Goal: Information Seeking & Learning: Learn about a topic

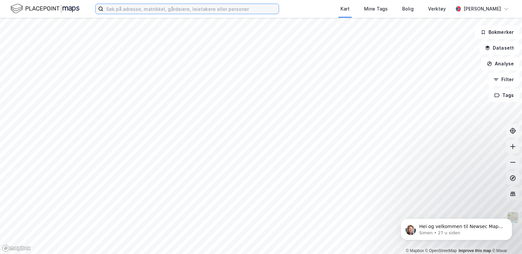
click at [158, 8] on input at bounding box center [190, 9] width 175 height 10
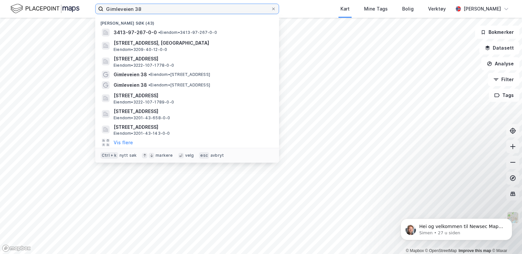
type input "Gimleveien 38"
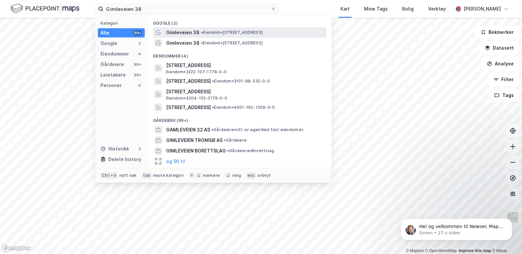
click at [197, 34] on span "Gimleveien 38" at bounding box center [182, 33] width 33 height 8
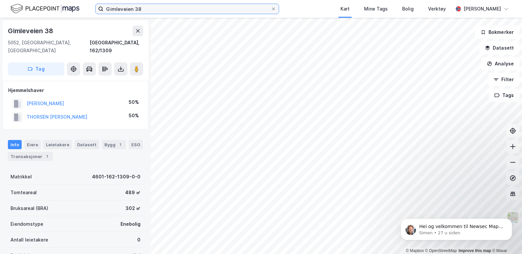
click at [153, 8] on input "Gimleveien 38" at bounding box center [186, 9] width 167 height 10
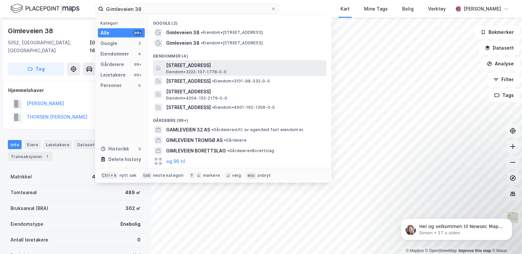
click at [250, 68] on span "[STREET_ADDRESS]" at bounding box center [245, 65] width 158 height 8
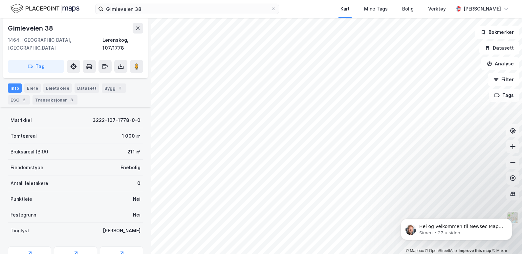
scroll to position [44, 0]
click at [34, 83] on div "Eiere" at bounding box center [32, 87] width 16 height 9
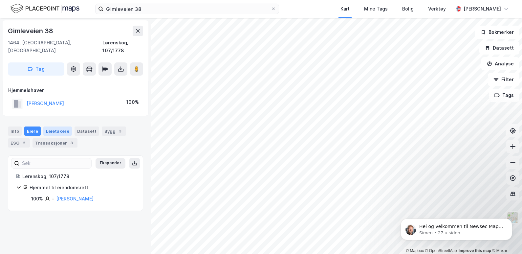
click at [63, 126] on div "Leietakere" at bounding box center [57, 130] width 29 height 9
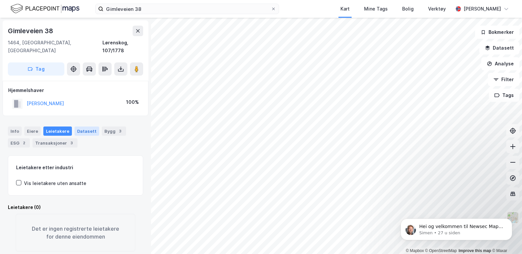
click at [86, 126] on div "Datasett" at bounding box center [86, 130] width 25 height 9
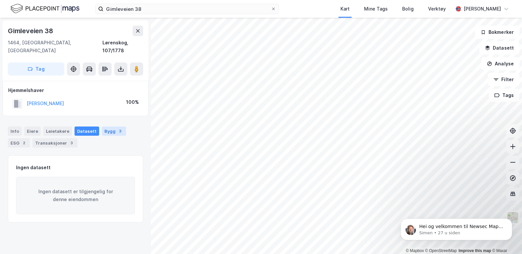
click at [103, 126] on div "Bygg 3" at bounding box center [114, 130] width 24 height 9
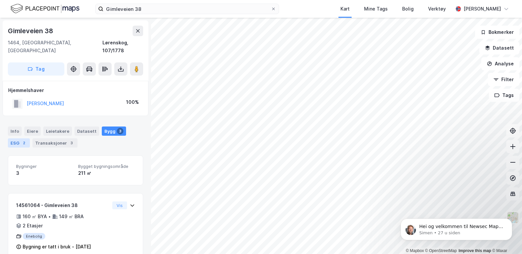
click at [21, 139] on div "2" at bounding box center [24, 142] width 7 height 7
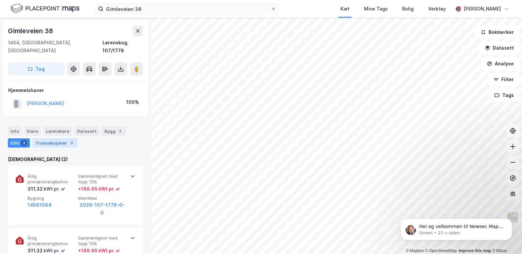
click at [45, 138] on div "Transaksjoner 3" at bounding box center [54, 142] width 45 height 9
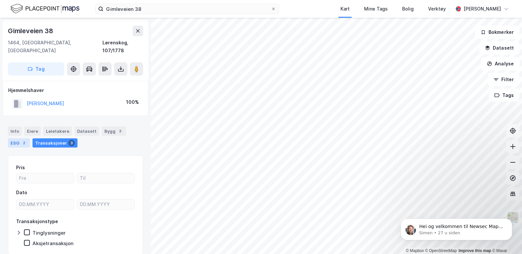
click at [29, 138] on div "ESG 2" at bounding box center [19, 142] width 22 height 9
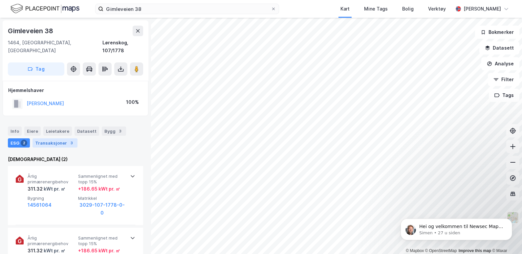
click at [50, 138] on div "Transaksjoner 3" at bounding box center [54, 142] width 45 height 9
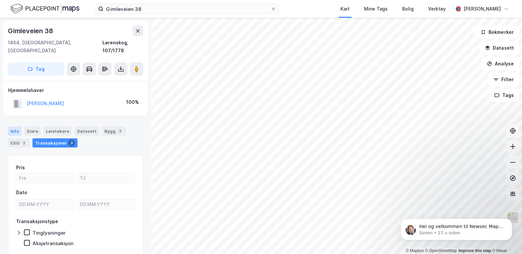
click at [15, 126] on div "Info" at bounding box center [15, 130] width 14 height 9
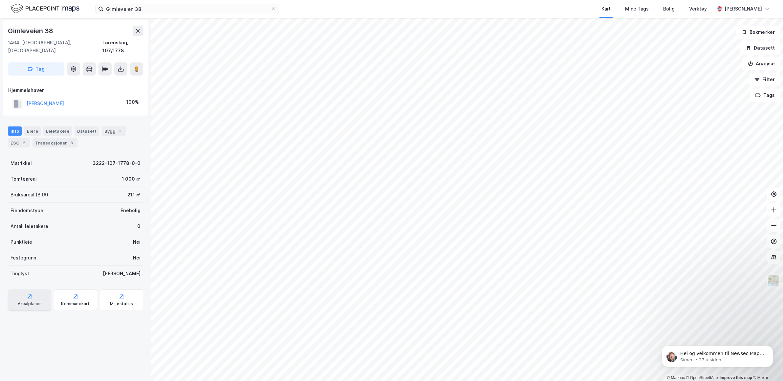
click at [19, 253] on div "Arealplaner" at bounding box center [29, 299] width 43 height 21
